Goal: Task Accomplishment & Management: Complete application form

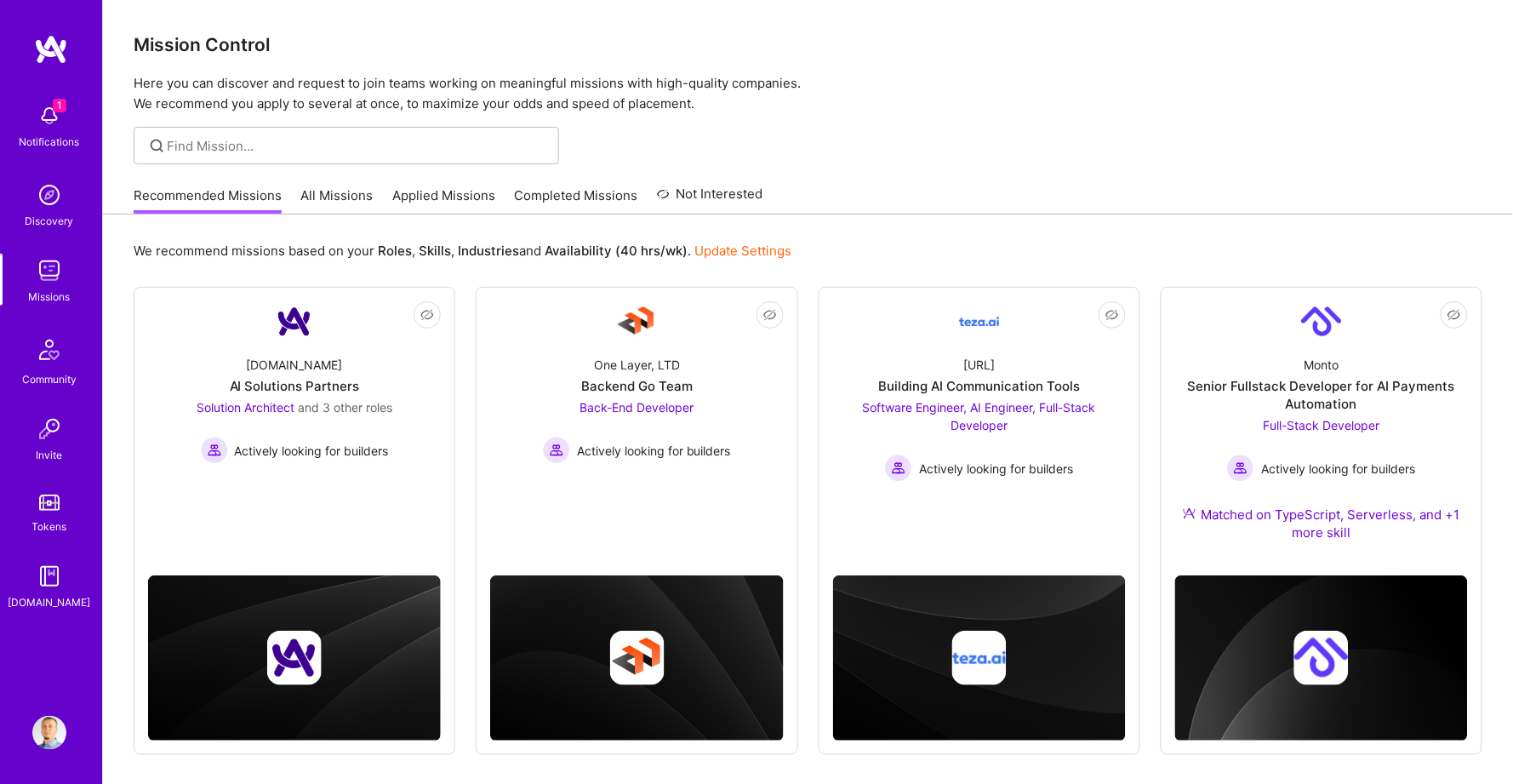
click at [440, 196] on link "Applied Missions" at bounding box center [444, 200] width 103 height 28
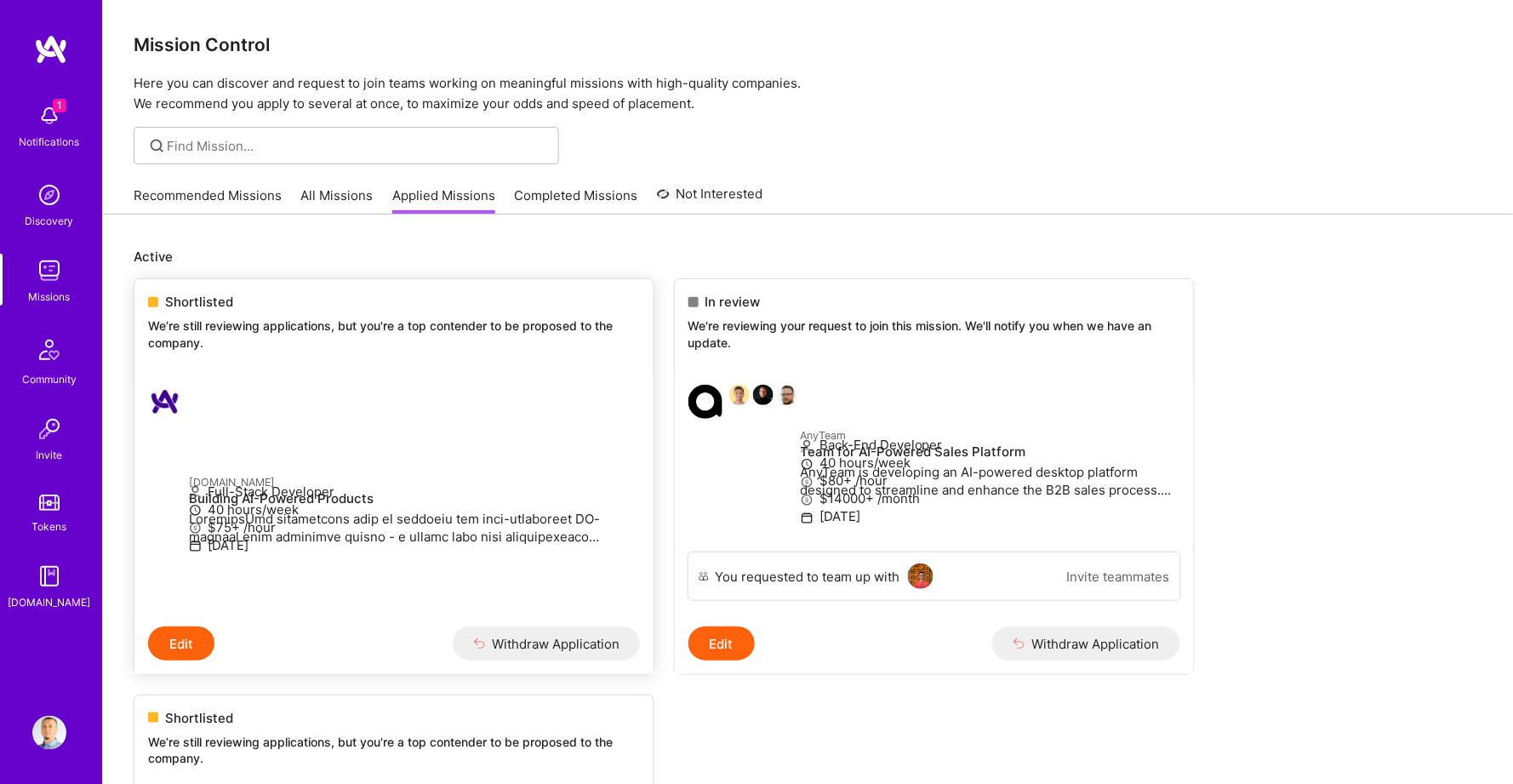
click at [411, 473] on p "[DOMAIN_NAME]" at bounding box center [414, 482] width 451 height 19
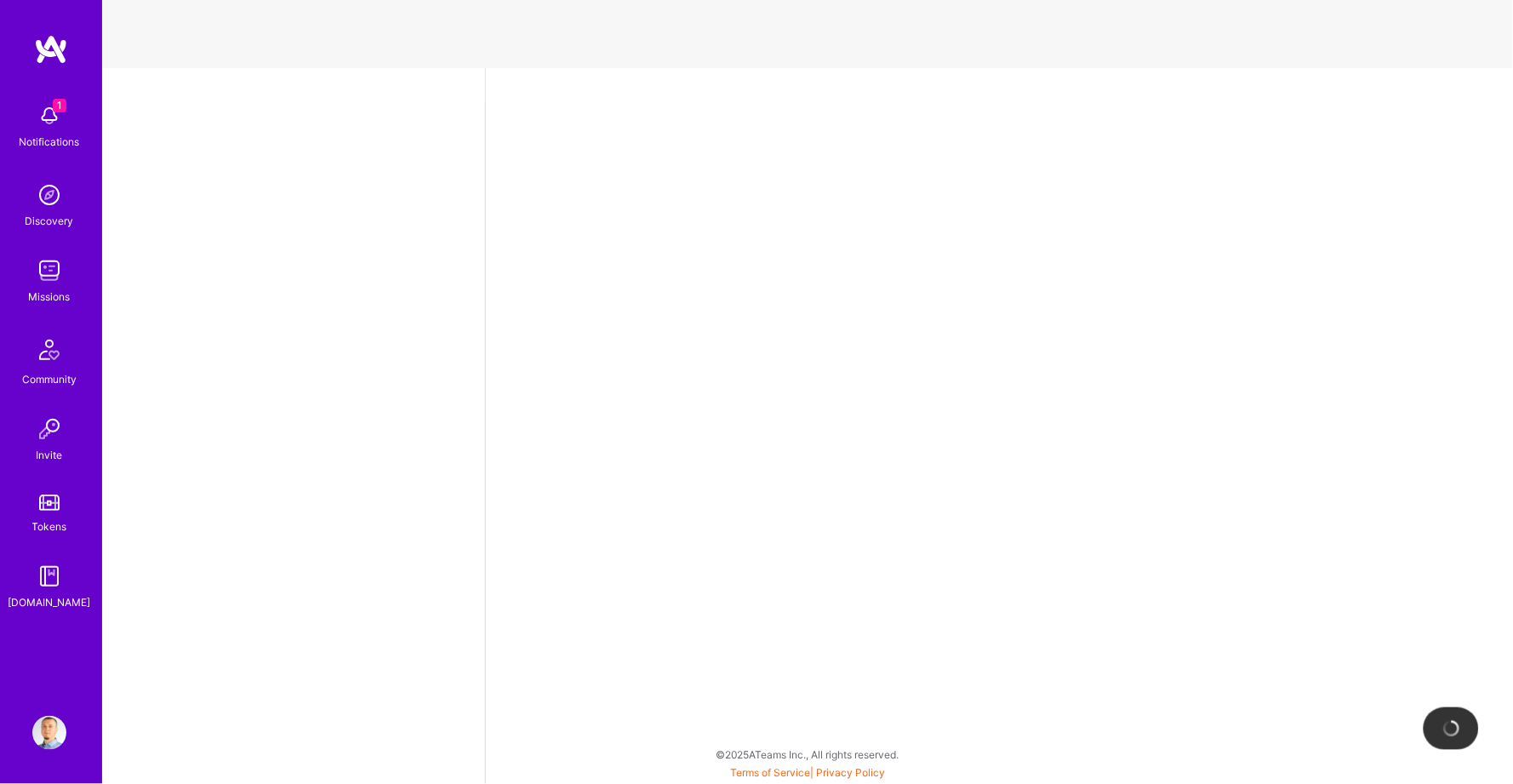
select select "BA"
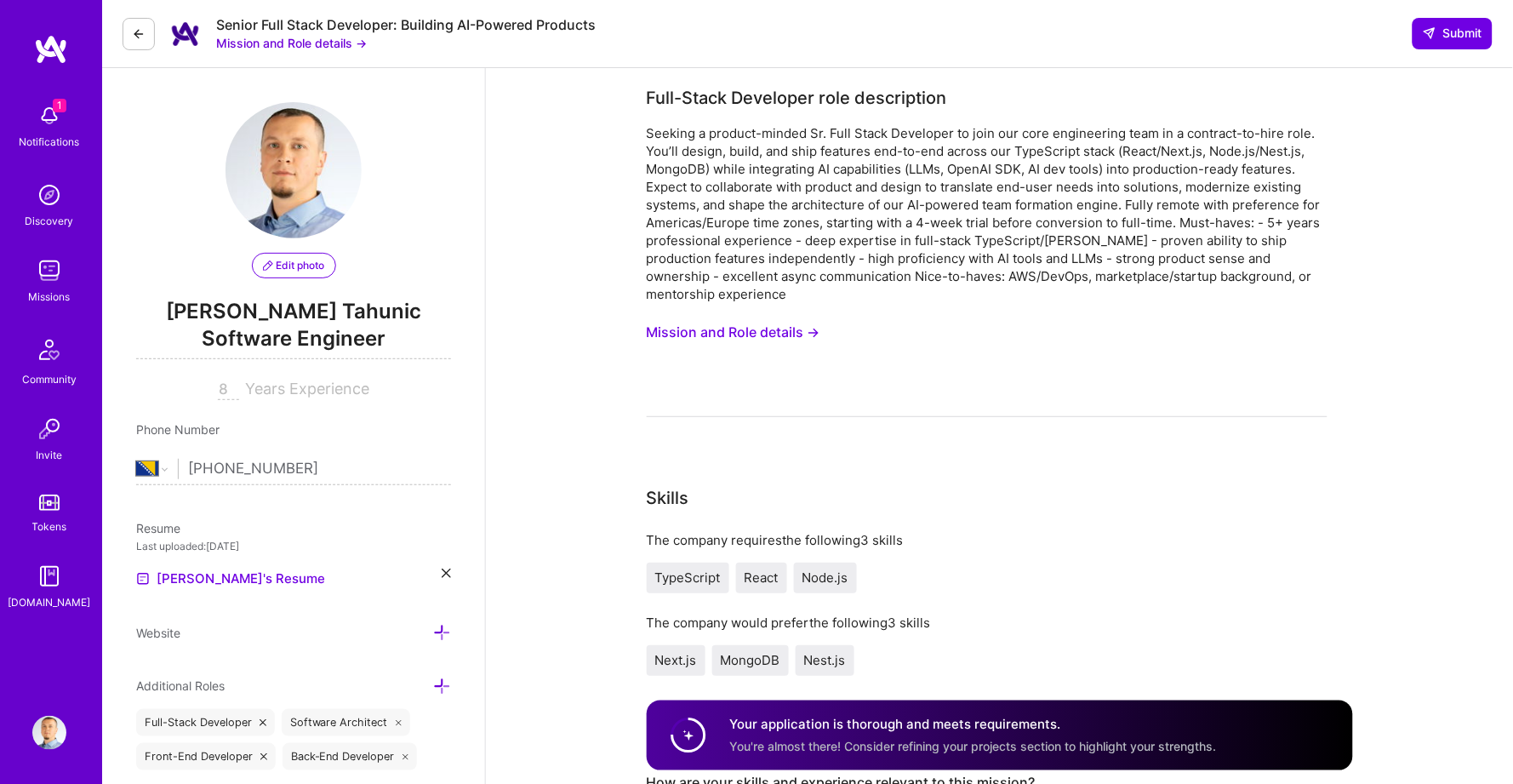
click at [128, 41] on button at bounding box center [139, 34] width 32 height 32
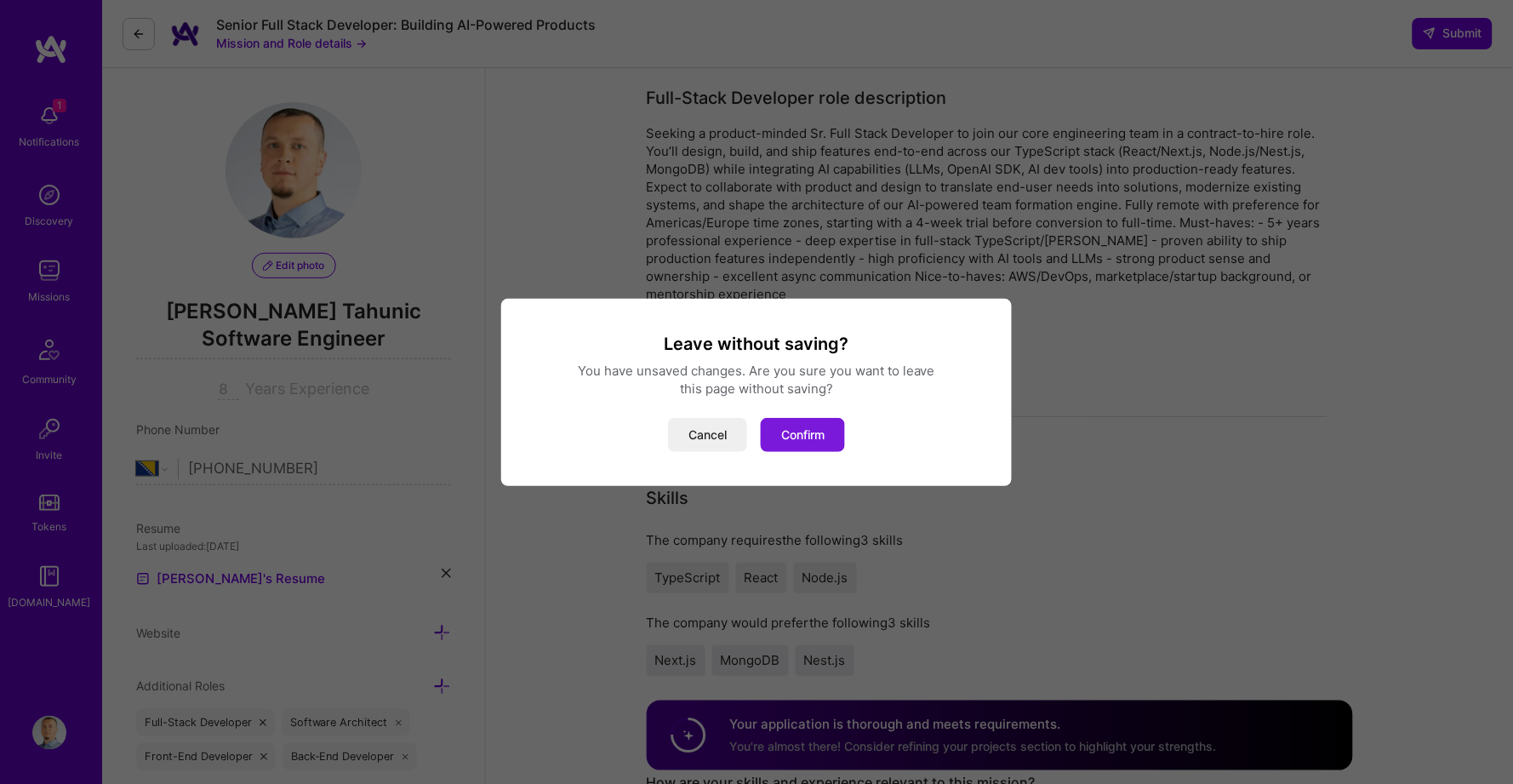
click at [807, 425] on button "Confirm" at bounding box center [802, 435] width 84 height 34
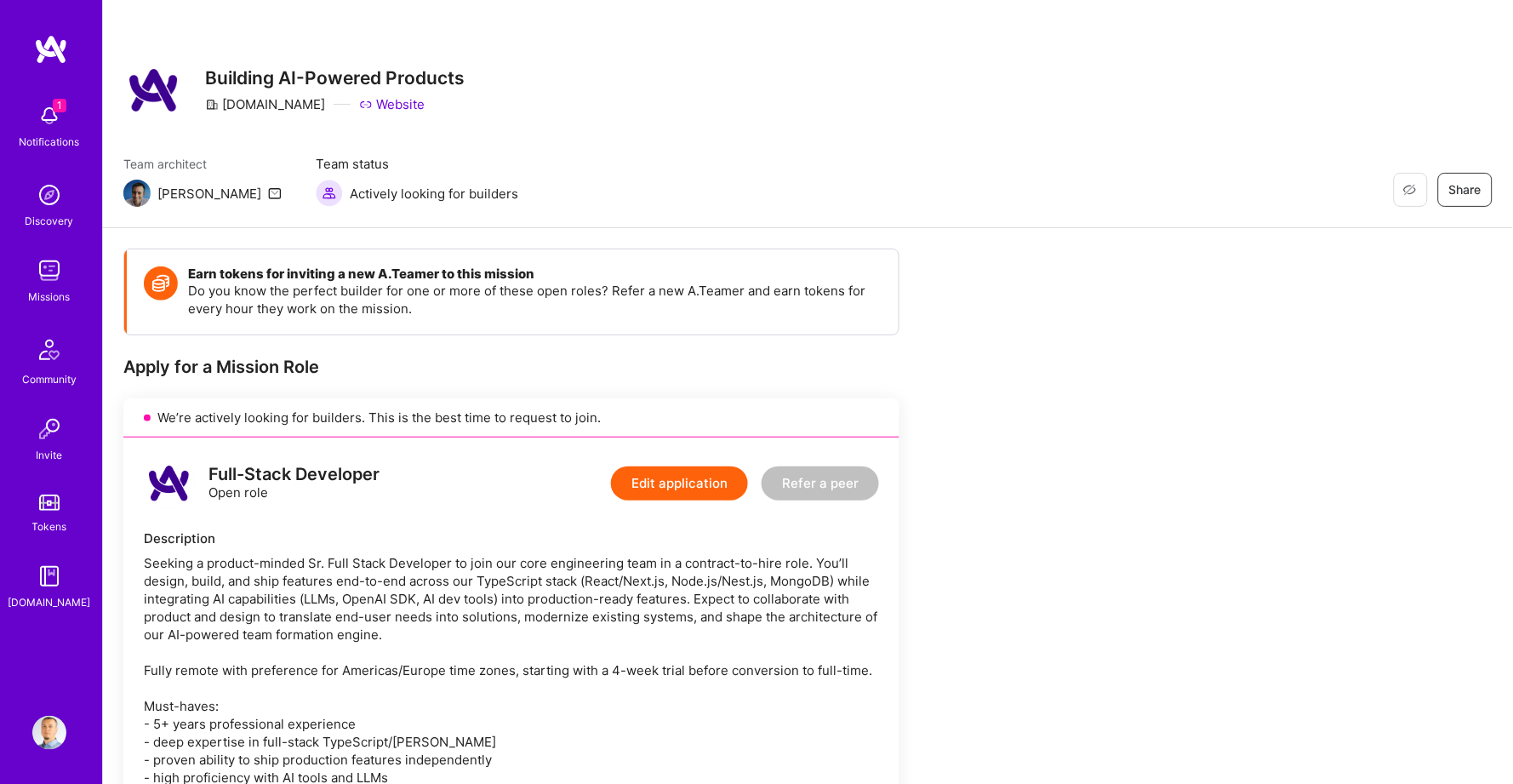
click at [355, 403] on div "We’re actively looking for builders. This is the best time to request to join." at bounding box center [512, 418] width 776 height 39
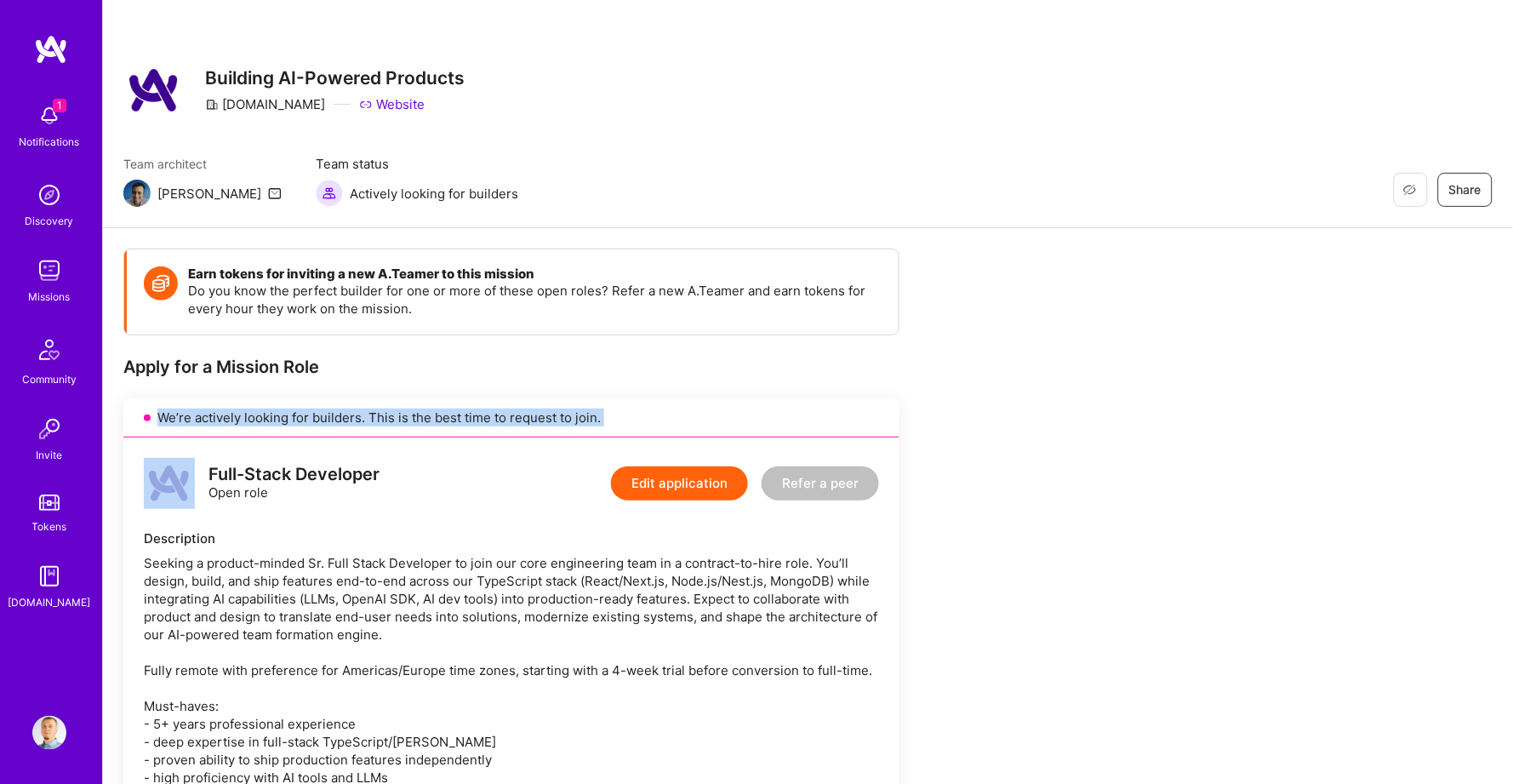
click at [355, 403] on div "We’re actively looking for builders. This is the best time to request to join." at bounding box center [512, 418] width 776 height 39
click at [364, 414] on div "We’re actively looking for builders. This is the best time to request to join." at bounding box center [512, 418] width 776 height 39
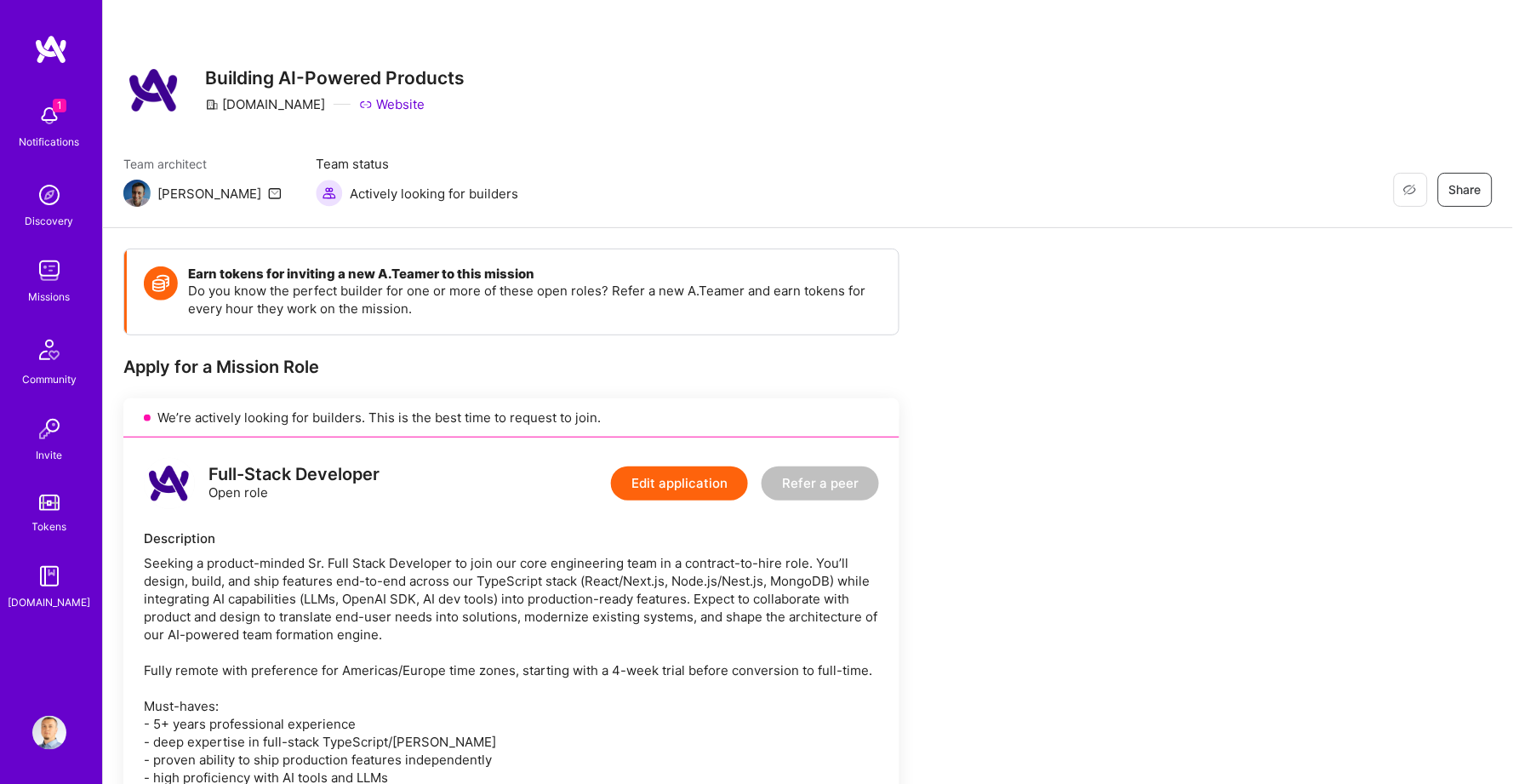
click at [42, 36] on img at bounding box center [51, 50] width 34 height 31
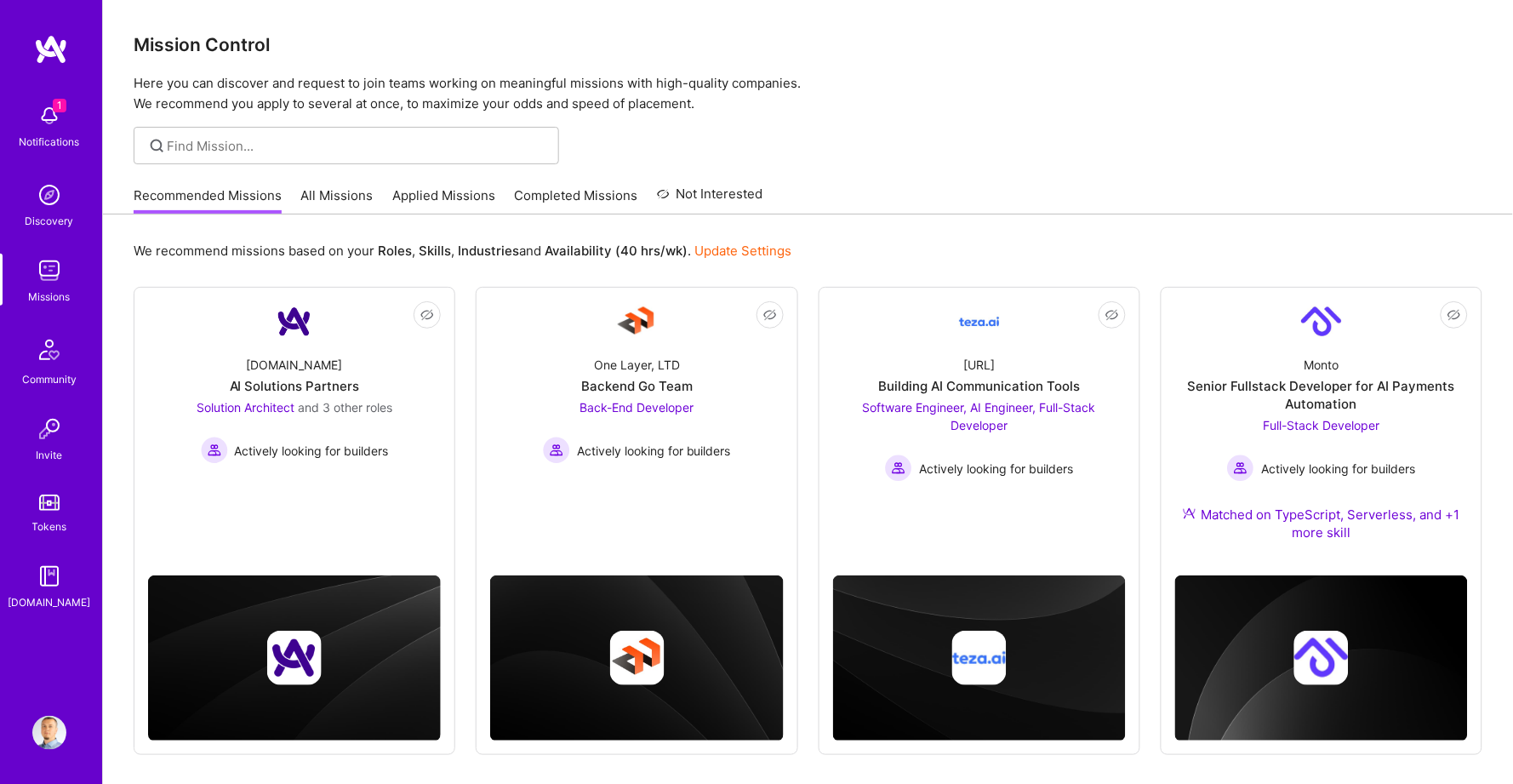
click at [37, 99] on img at bounding box center [50, 115] width 34 height 34
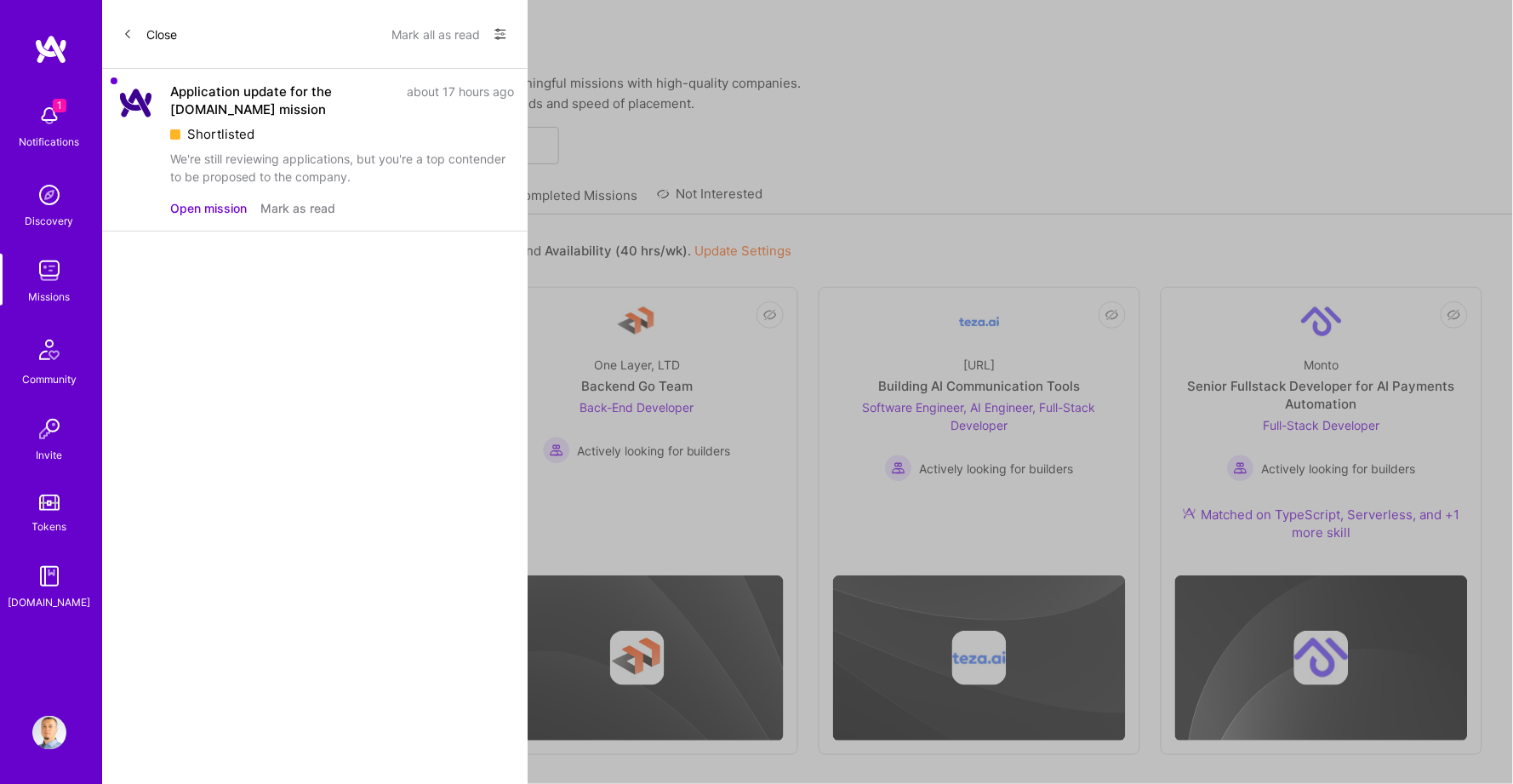
click at [291, 201] on button "Mark as read" at bounding box center [298, 208] width 75 height 18
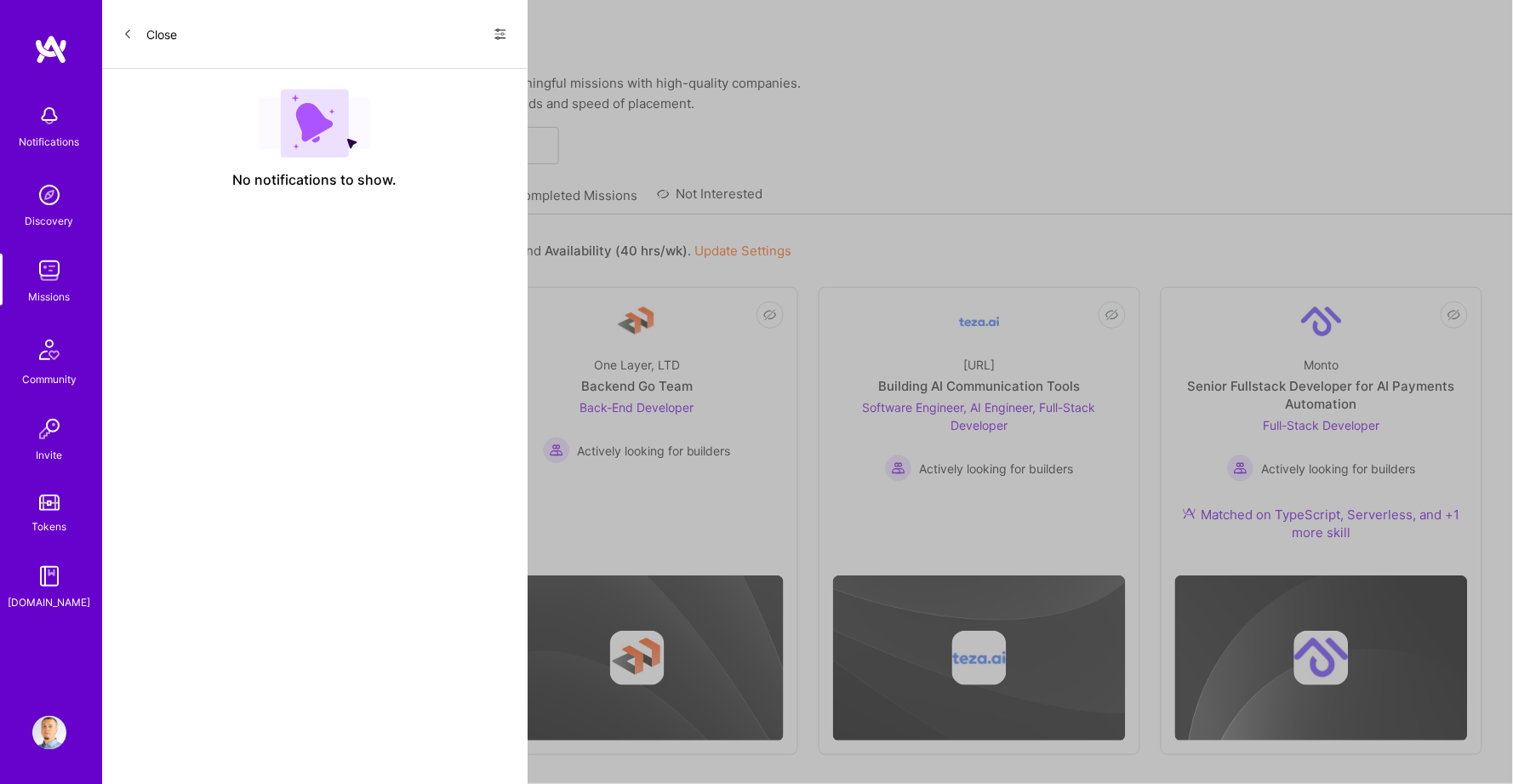
click at [134, 32] on button "Close" at bounding box center [150, 34] width 54 height 27
